Goal: Task Accomplishment & Management: Manage account settings

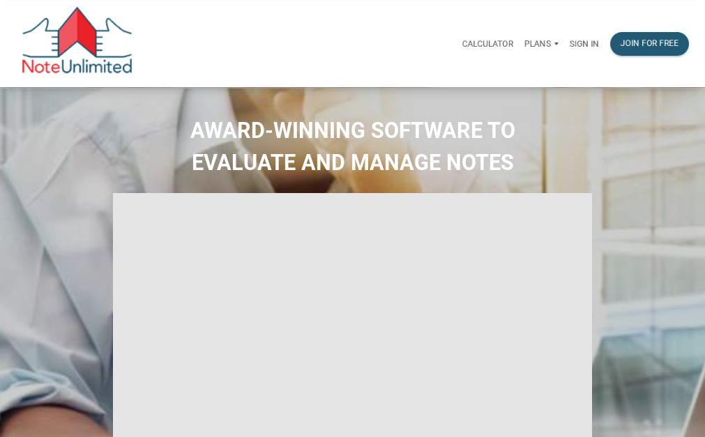
type input "Introduction to new features"
select select
click at [576, 38] on div "Sign in" at bounding box center [584, 44] width 40 height 38
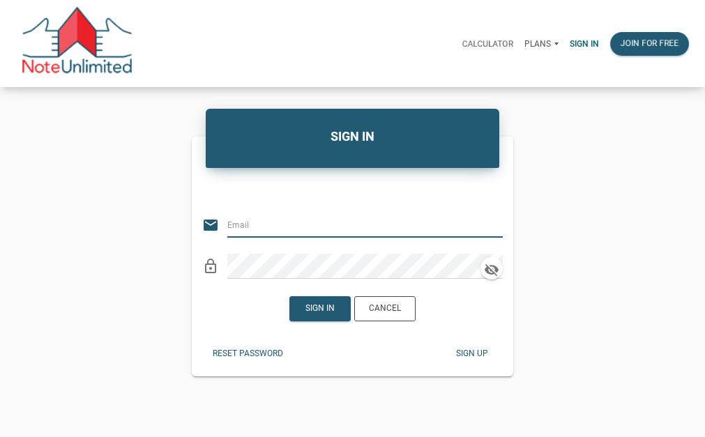
type input "mjacksonbenefits@gmail.com"
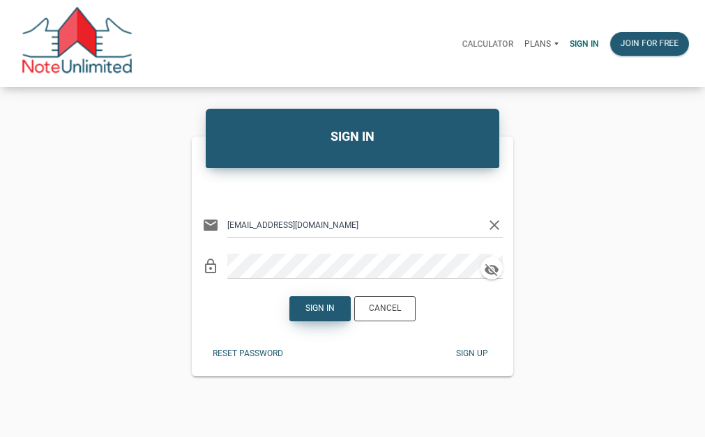
click at [326, 308] on div "Sign in" at bounding box center [319, 308] width 29 height 13
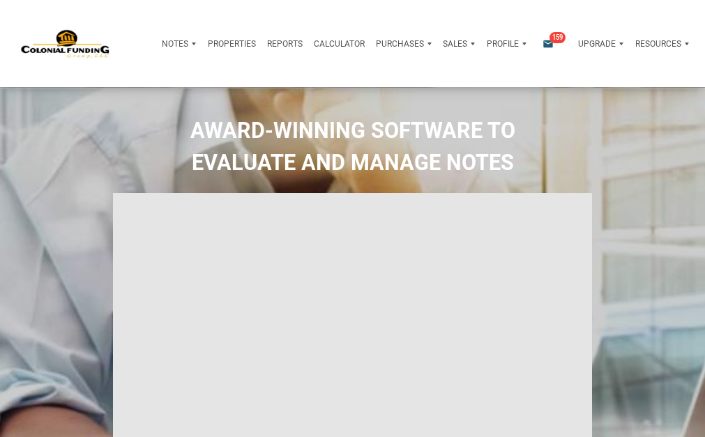
type input "Introduction to new features"
select select
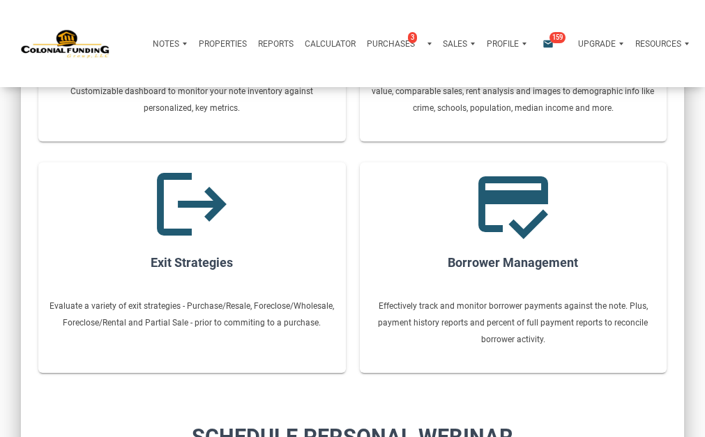
scroll to position [697, 0]
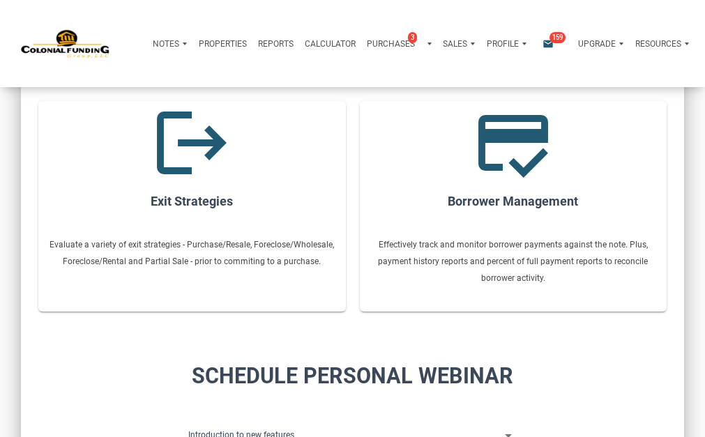
click at [160, 41] on p "Notes" at bounding box center [166, 44] width 26 height 10
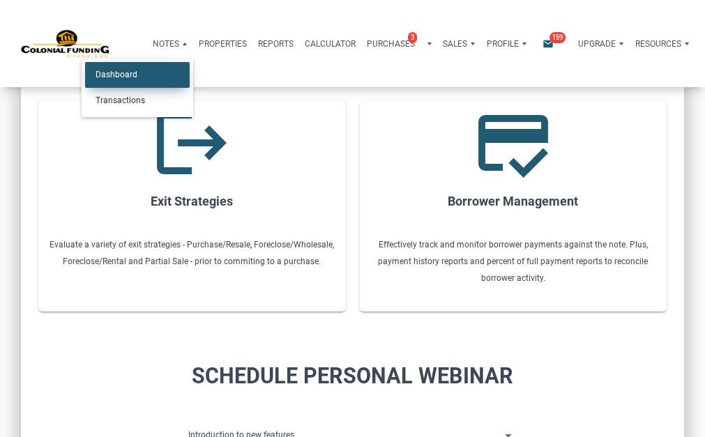
click at [152, 75] on link "Dashboard" at bounding box center [137, 75] width 105 height 26
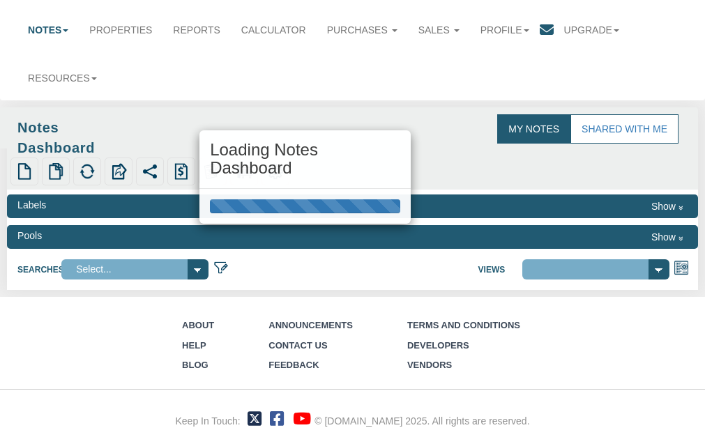
scroll to position [79, 0]
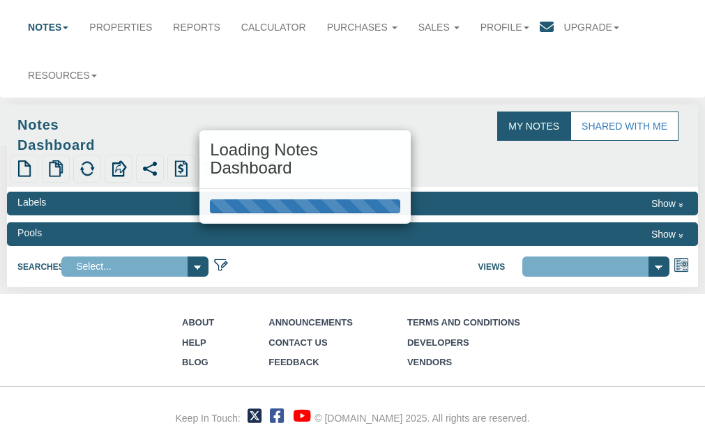
select select "316"
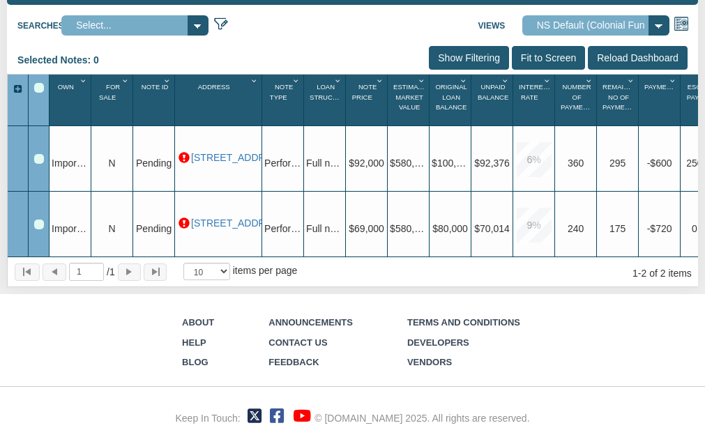
scroll to position [52, 0]
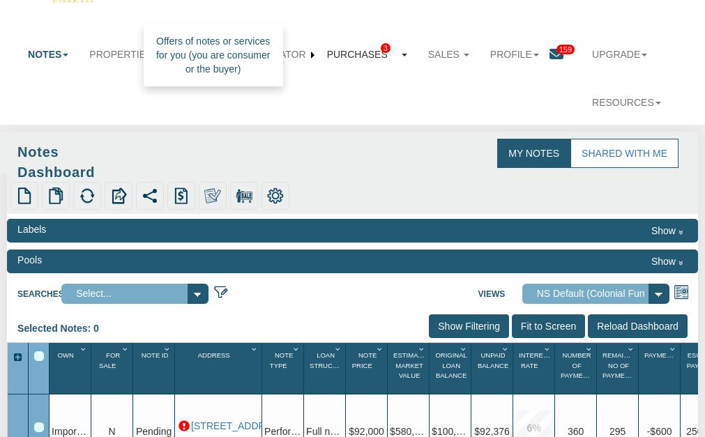
click at [374, 54] on link "Purchases 3" at bounding box center [366, 54] width 101 height 31
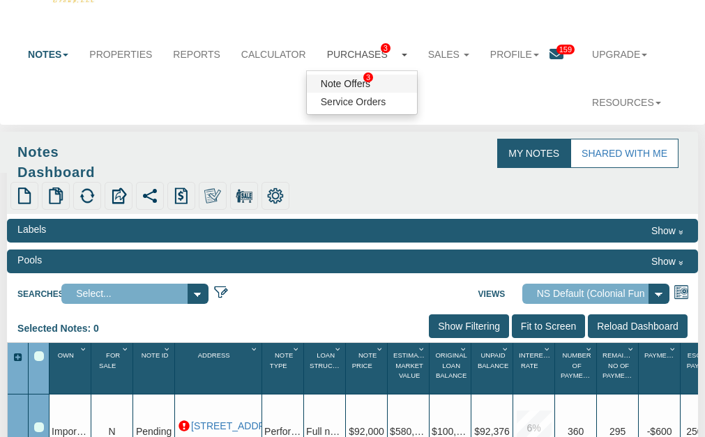
click at [362, 79] on link "Note Offers 3" at bounding box center [362, 84] width 110 height 18
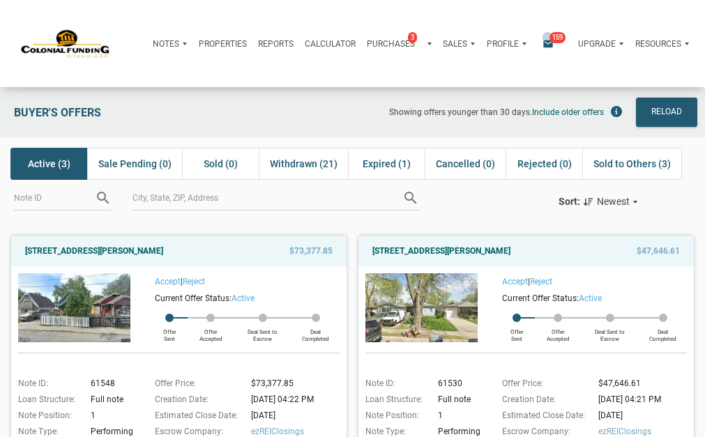
click at [546, 37] on div "Notifications email 159" at bounding box center [552, 43] width 40 height 33
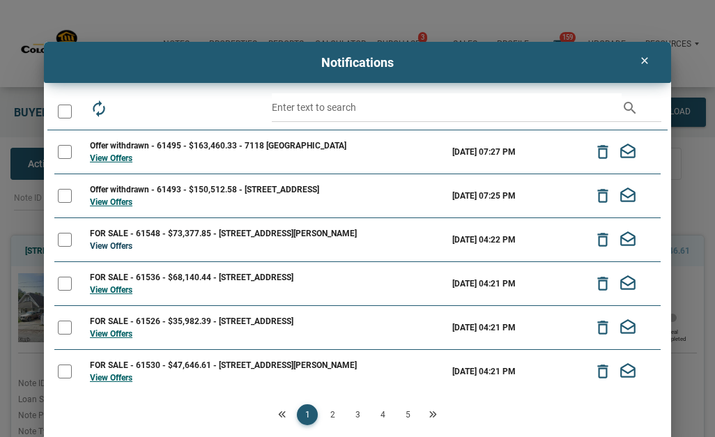
click at [126, 245] on link "View Offers" at bounding box center [111, 246] width 43 height 10
